Goal: Book appointment/travel/reservation

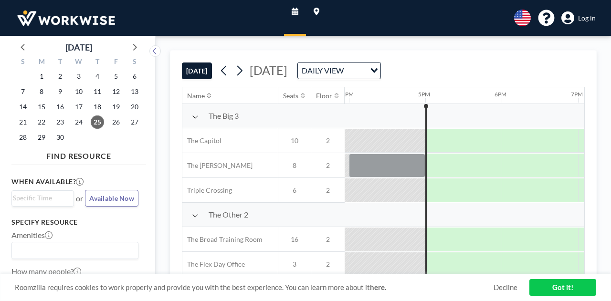
scroll to position [0, 1222]
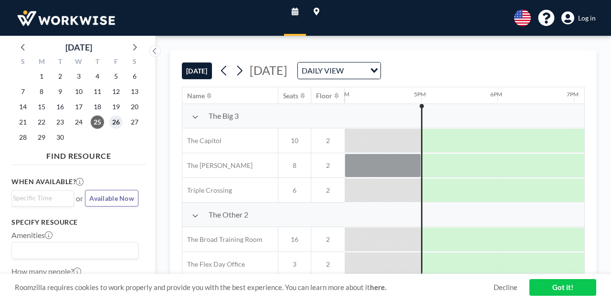
click at [118, 121] on span "26" at bounding box center [115, 122] width 13 height 13
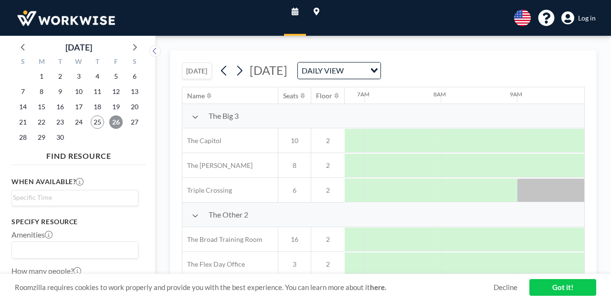
scroll to position [0, 535]
click at [60, 201] on input "Search for option" at bounding box center [73, 197] width 120 height 11
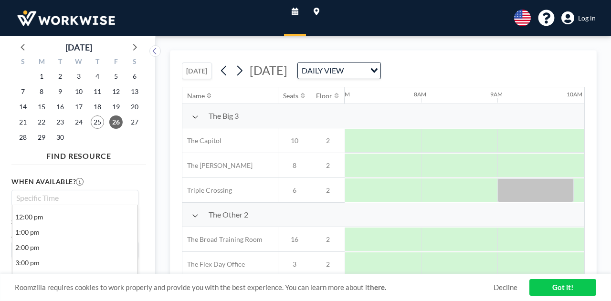
scroll to position [180, 0]
click at [34, 214] on li "12:00 pm" at bounding box center [74, 218] width 125 height 15
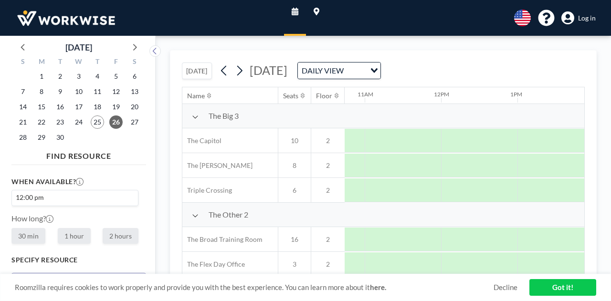
scroll to position [0, 840]
click at [96, 192] on input "Search for option" at bounding box center [89, 197] width 86 height 11
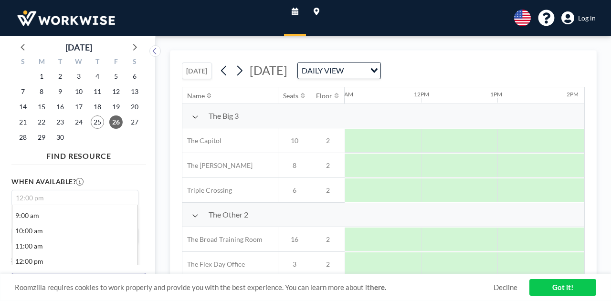
scroll to position [135, 0]
click at [38, 233] on li "10:00 am" at bounding box center [74, 232] width 125 height 15
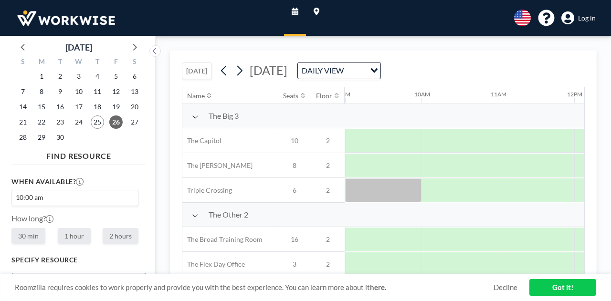
scroll to position [0, 688]
click at [121, 241] on label "2 hours" at bounding box center [121, 236] width 36 height 16
radio input "true"
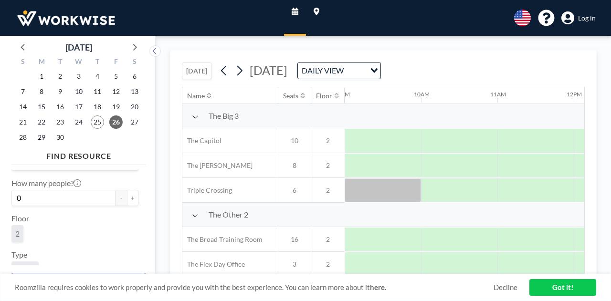
scroll to position [129, 0]
click at [133, 198] on button "+" at bounding box center [132, 195] width 11 height 16
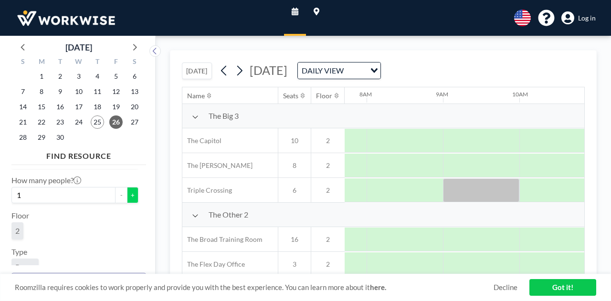
scroll to position [0, 653]
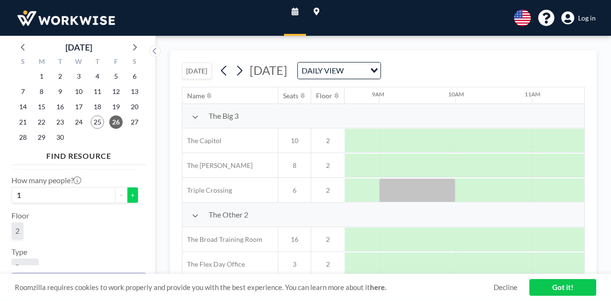
click at [132, 194] on button "+" at bounding box center [132, 195] width 11 height 16
type input "2"
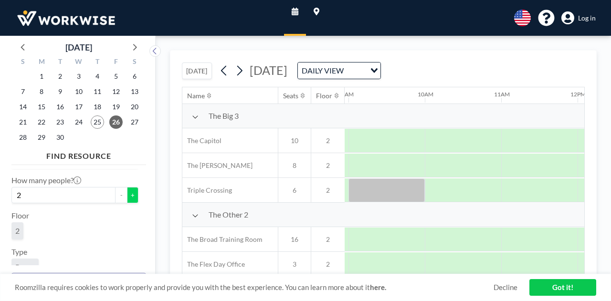
scroll to position [0, 688]
click at [287, 245] on div "16" at bounding box center [294, 239] width 33 height 24
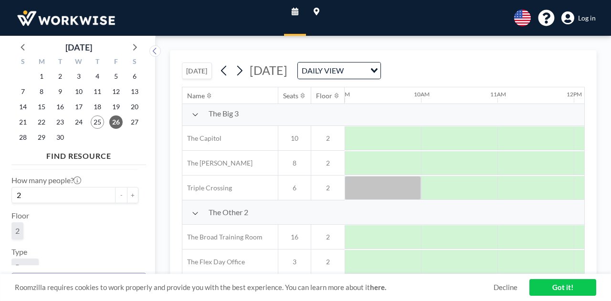
click at [318, 9] on icon at bounding box center [317, 12] width 6 height 8
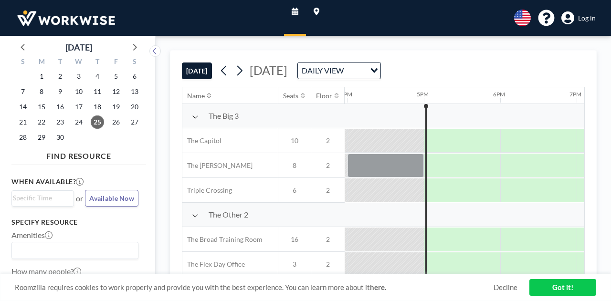
scroll to position [0, 1222]
click at [17, 51] on icon at bounding box center [23, 47] width 12 height 12
